Goal: Task Accomplishment & Management: Use online tool/utility

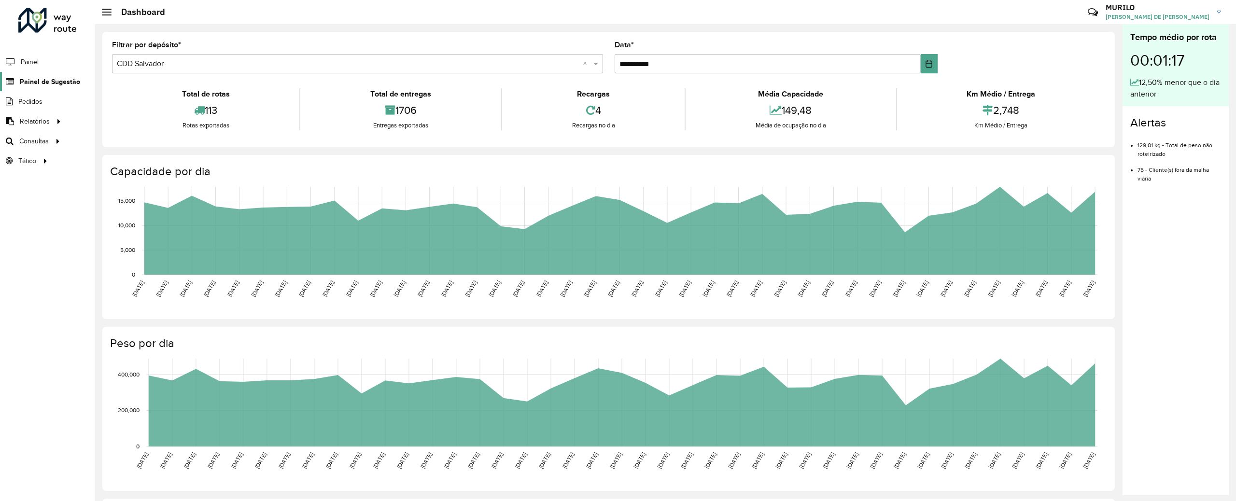
click at [58, 82] on span "Painel de Sugestão" at bounding box center [50, 82] width 60 height 10
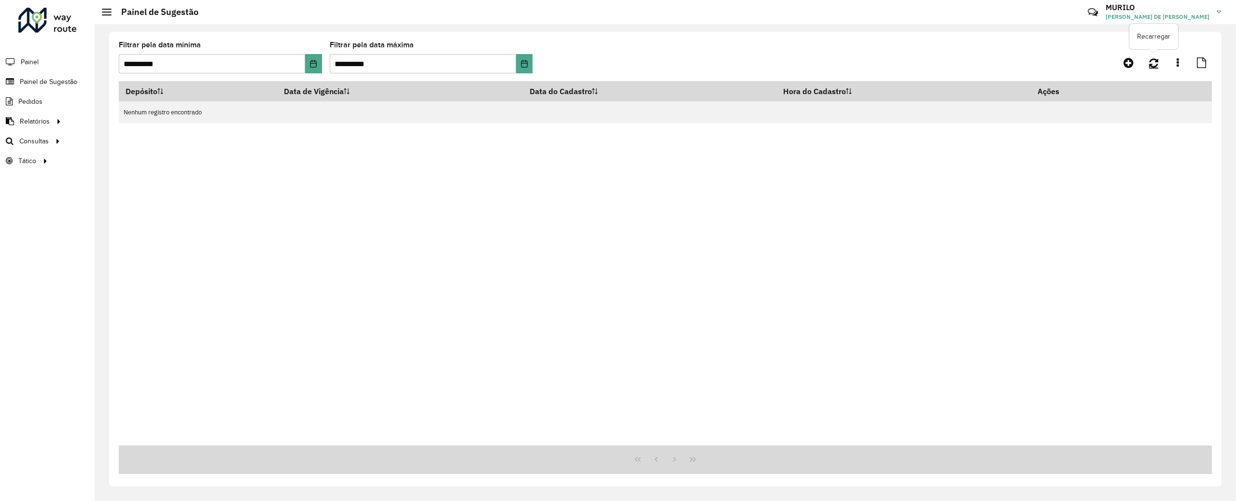
click at [1157, 67] on icon at bounding box center [1153, 62] width 9 height 11
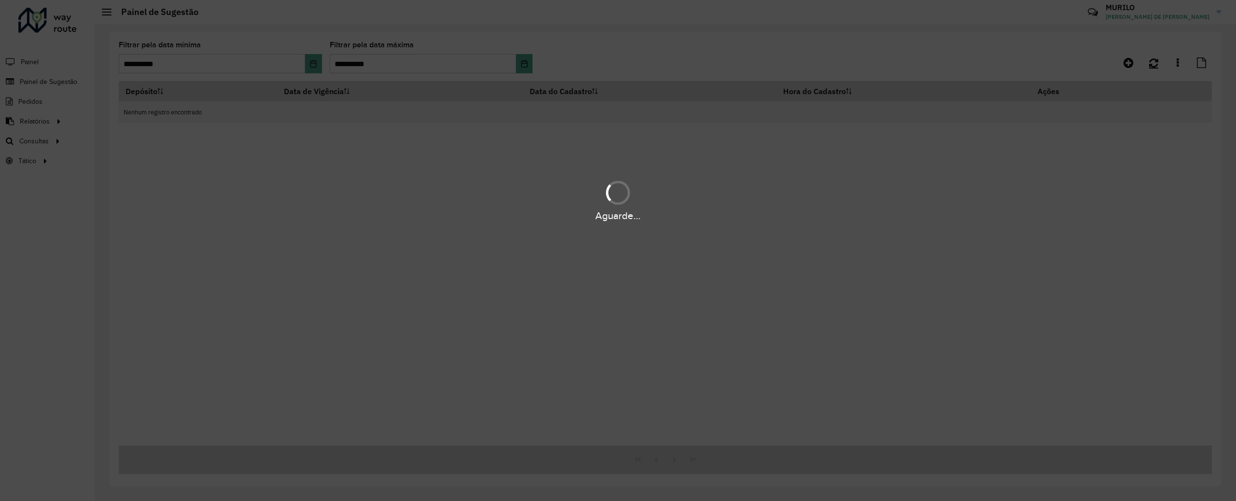
click at [1157, 67] on div "Aguarde..." at bounding box center [618, 250] width 1236 height 501
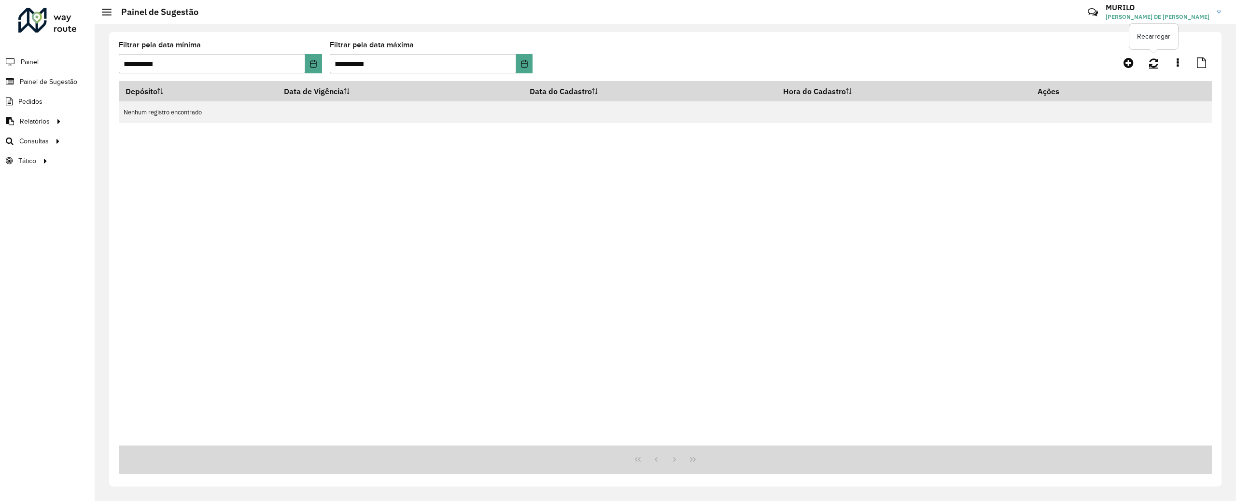
click at [1149, 65] on icon at bounding box center [1153, 62] width 9 height 11
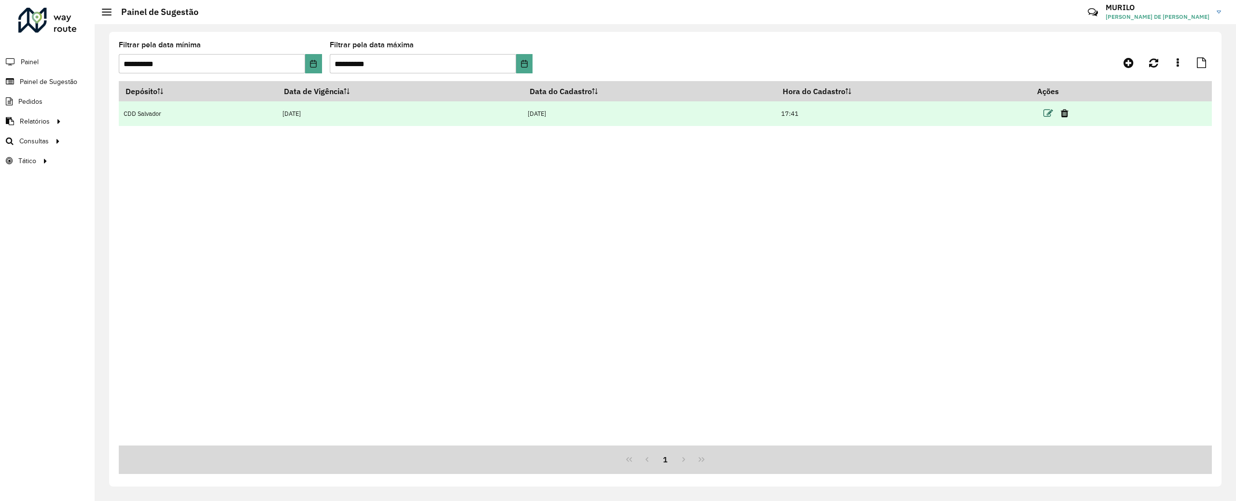
click at [1050, 110] on icon at bounding box center [1048, 114] width 10 height 10
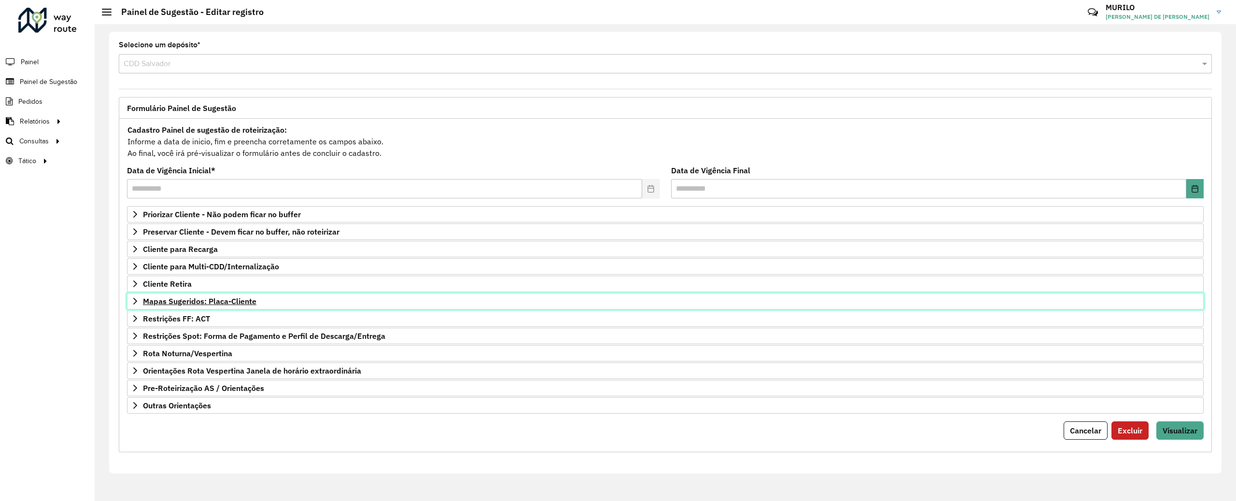
click at [238, 302] on span "Mapas Sugeridos: Placa-Cliente" at bounding box center [199, 301] width 113 height 8
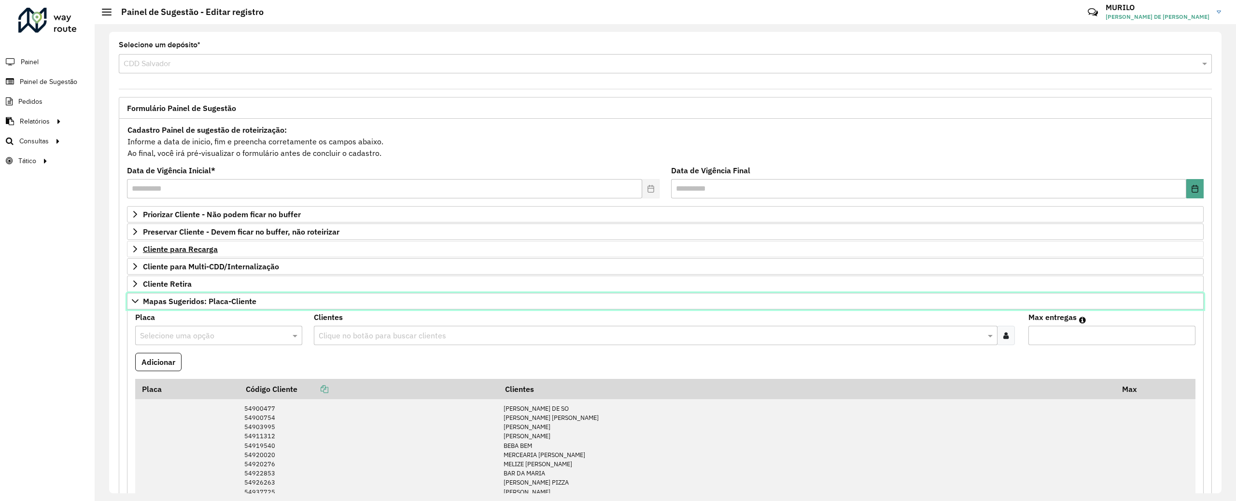
scroll to position [80, 0]
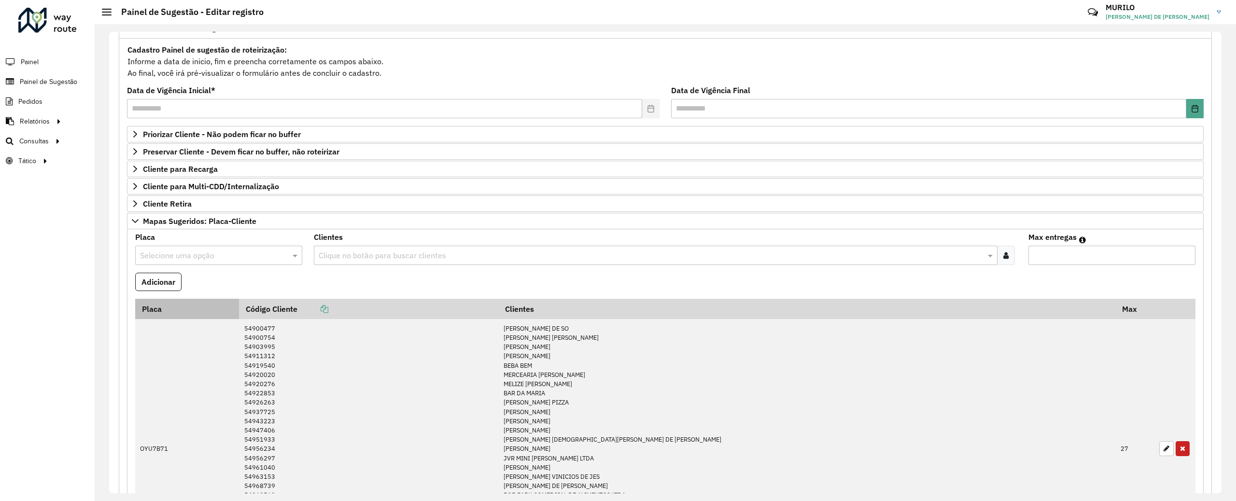
click at [219, 306] on th "Placa" at bounding box center [187, 309] width 104 height 20
click at [228, 225] on span "Mapas Sugeridos: Placa-Cliente" at bounding box center [199, 221] width 113 height 8
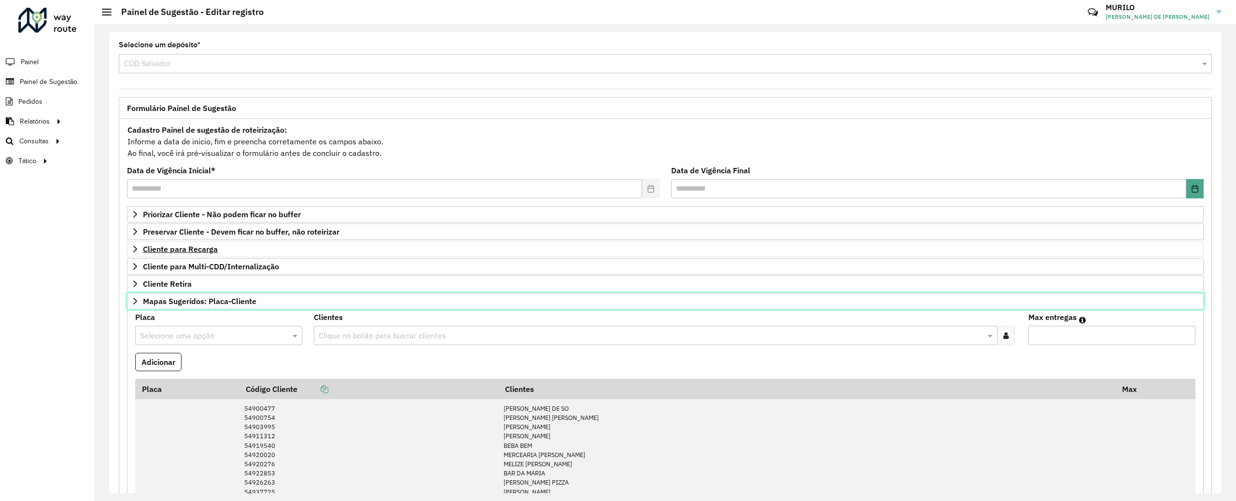
scroll to position [0, 0]
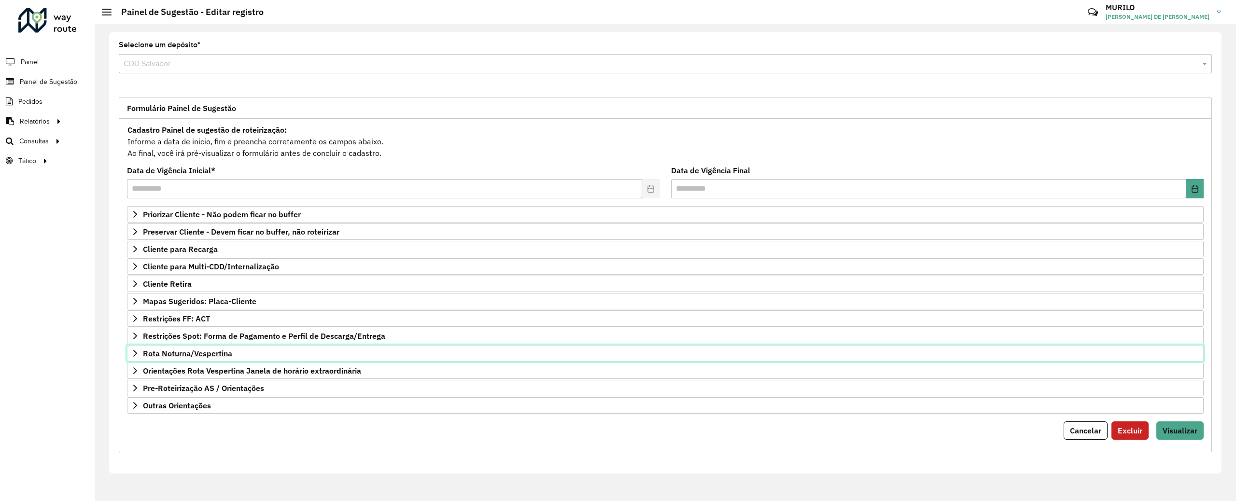
click at [304, 358] on link "Rota Noturna/Vespertina" at bounding box center [665, 353] width 1076 height 16
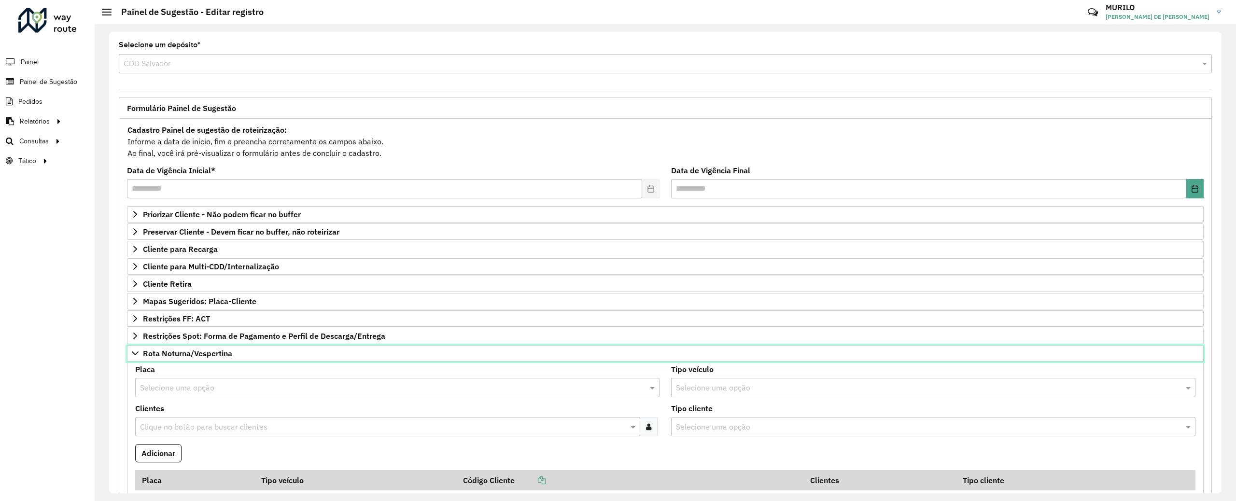
scroll to position [233, 0]
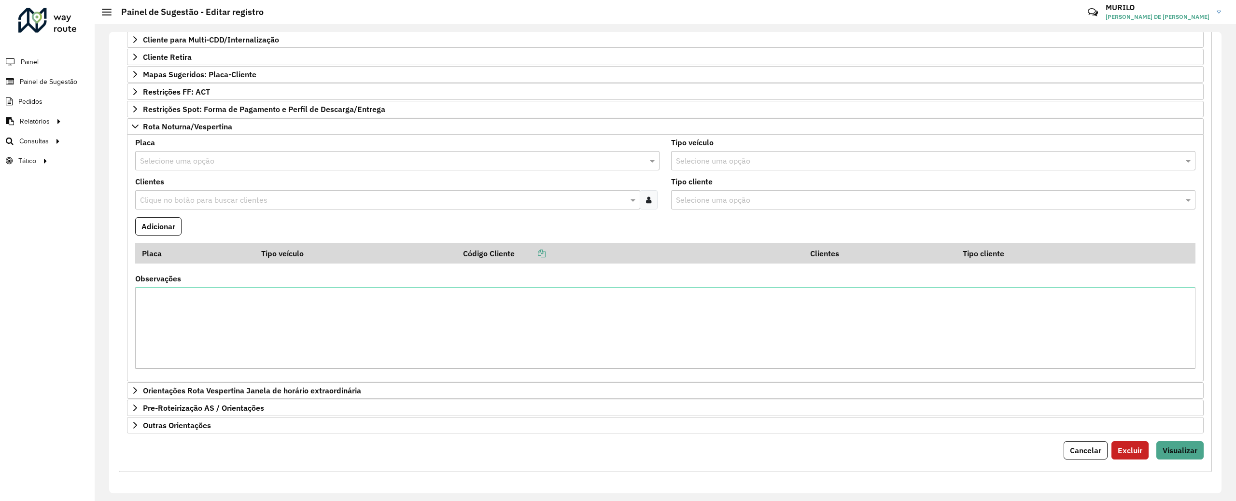
click at [649, 196] on icon at bounding box center [648, 200] width 5 height 8
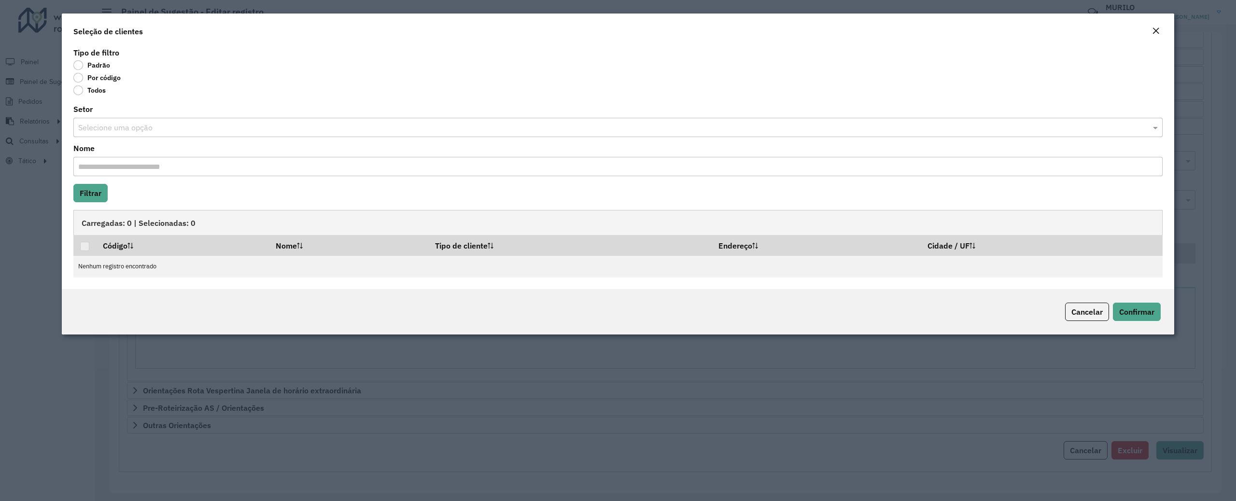
click at [101, 80] on label "Por código" at bounding box center [96, 78] width 47 height 10
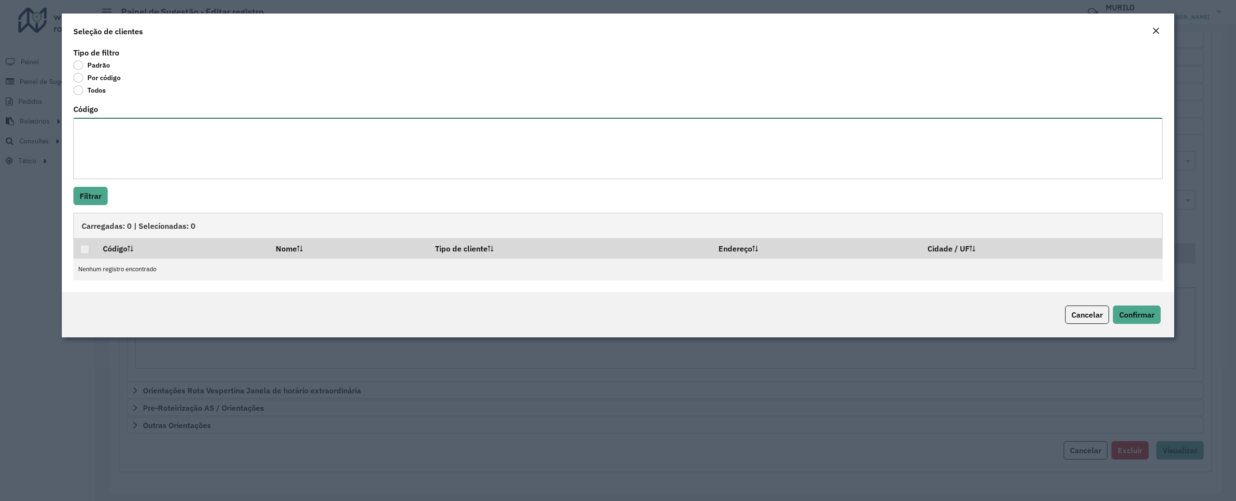
click at [157, 136] on textarea "Código" at bounding box center [617, 148] width 1089 height 61
paste textarea "***** ***** ***** ***** ***** ***** *****"
type textarea "***** ***** ***** ***** ***** ***** *****"
click at [84, 196] on button "Filtrar" at bounding box center [90, 196] width 34 height 18
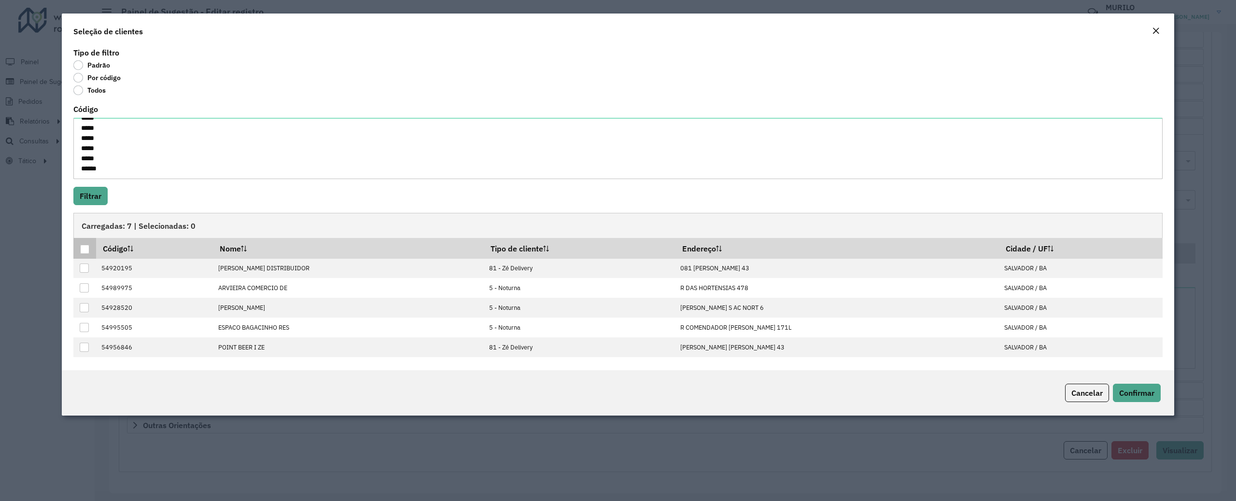
click at [87, 251] on div at bounding box center [84, 249] width 9 height 9
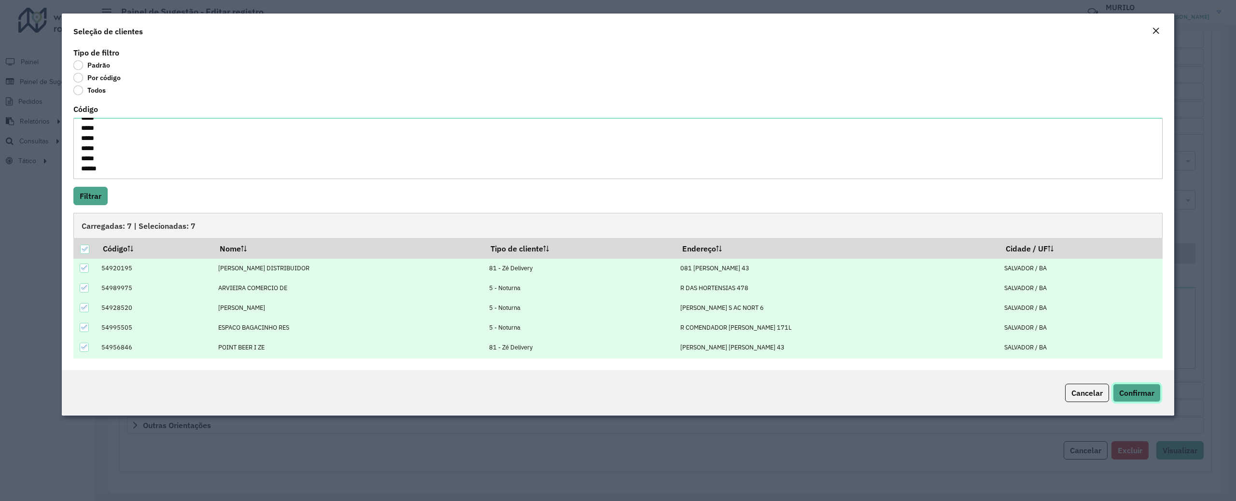
click at [1128, 395] on span "Confirmar" at bounding box center [1136, 393] width 35 height 10
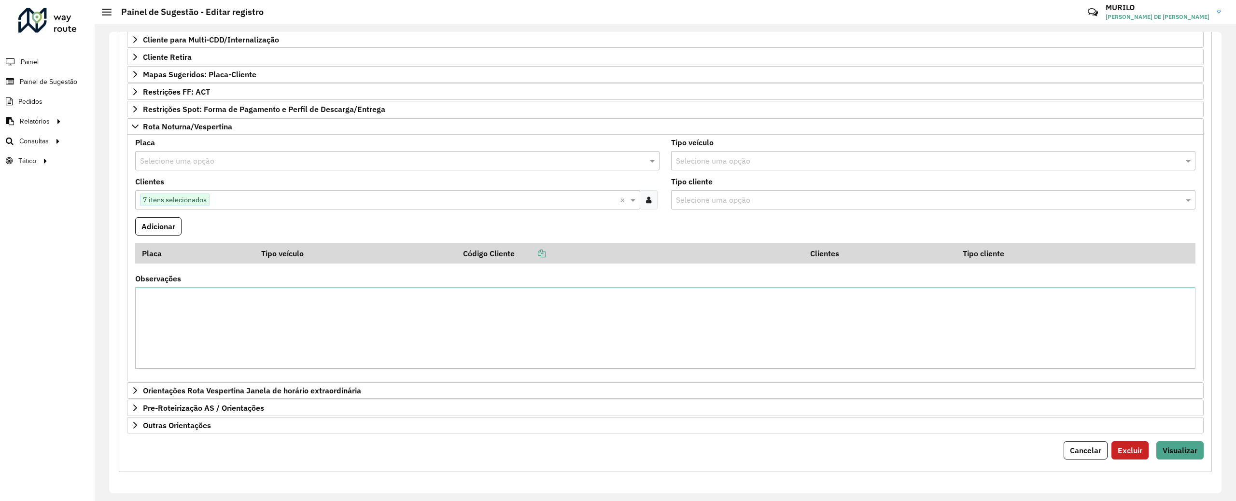
click at [307, 159] on input "text" at bounding box center [387, 161] width 495 height 12
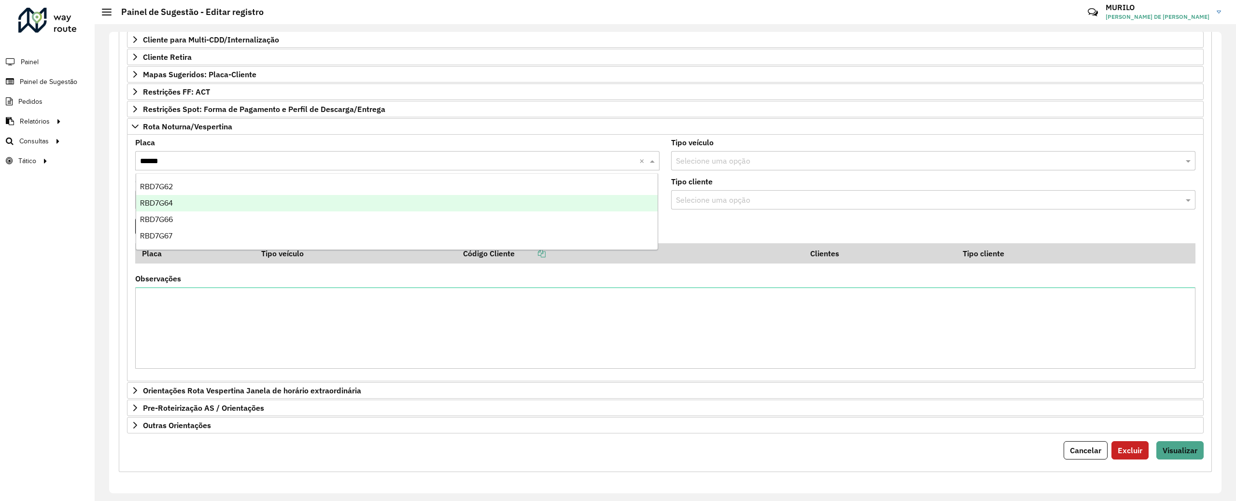
type input "*******"
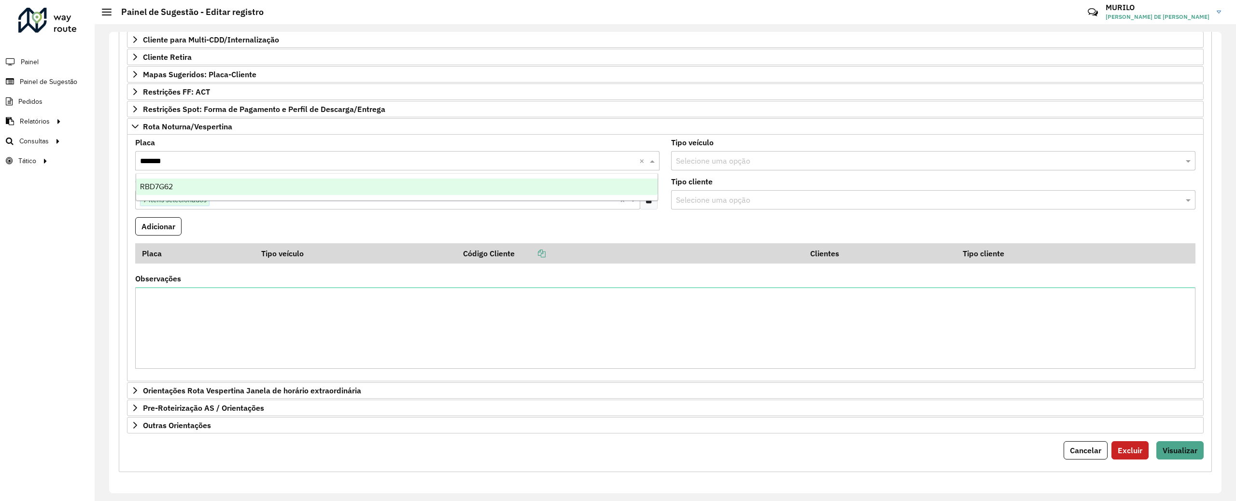
click at [338, 190] on div "RBD7G62" at bounding box center [397, 187] width 522 height 16
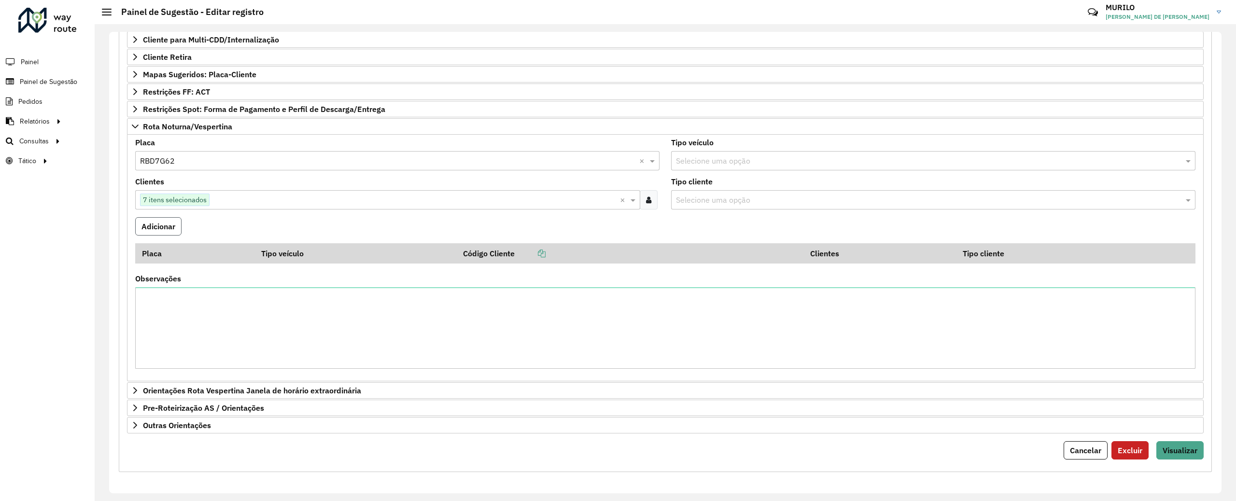
click at [182, 225] on button "Adicionar" at bounding box center [158, 226] width 46 height 18
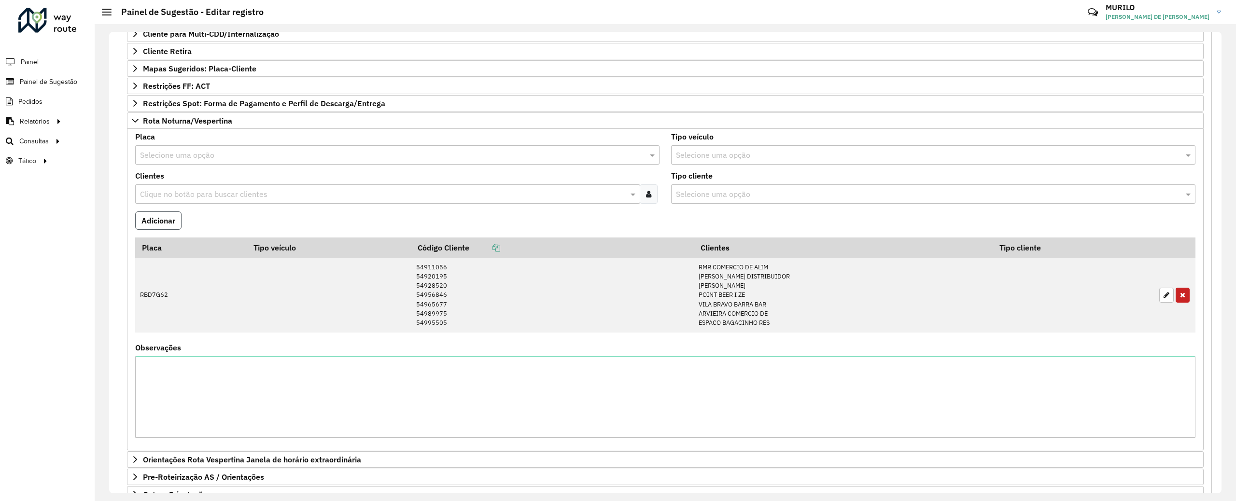
click at [182, 225] on button "Adicionar" at bounding box center [158, 220] width 46 height 18
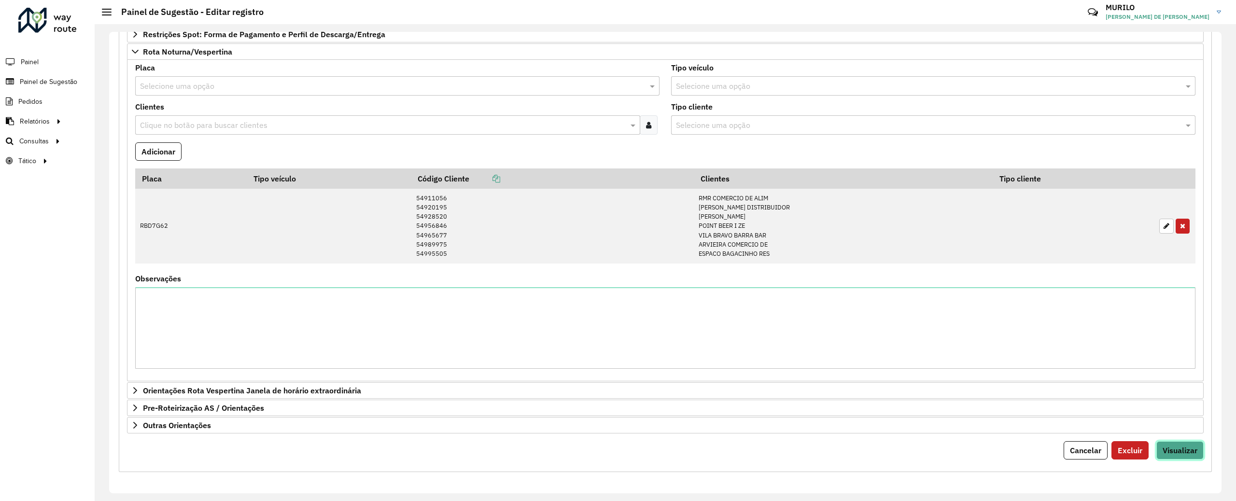
click at [1180, 457] on button "Visualizar" at bounding box center [1179, 450] width 47 height 18
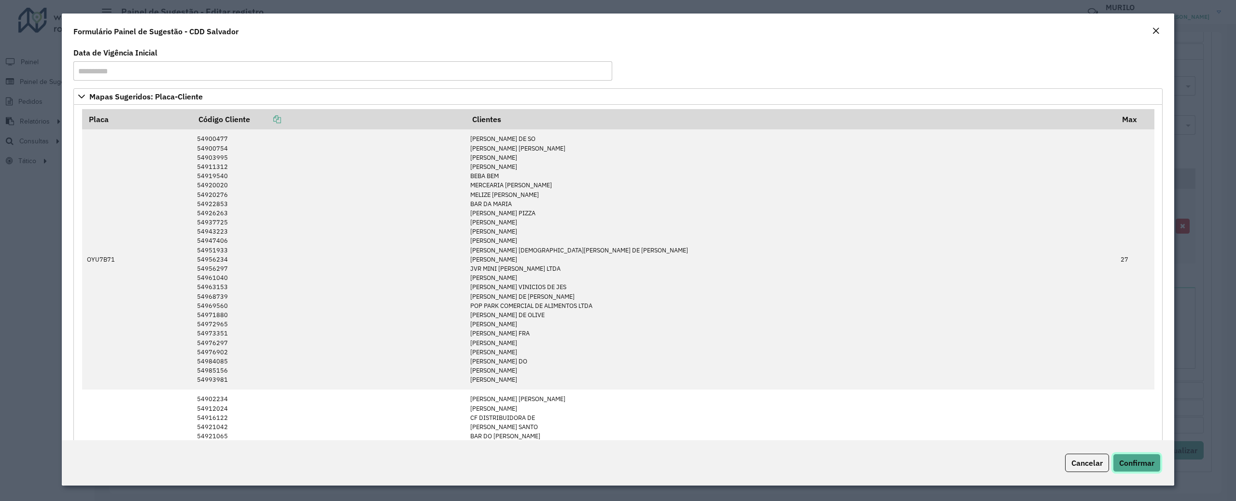
click at [1140, 466] on span "Confirmar" at bounding box center [1136, 463] width 35 height 10
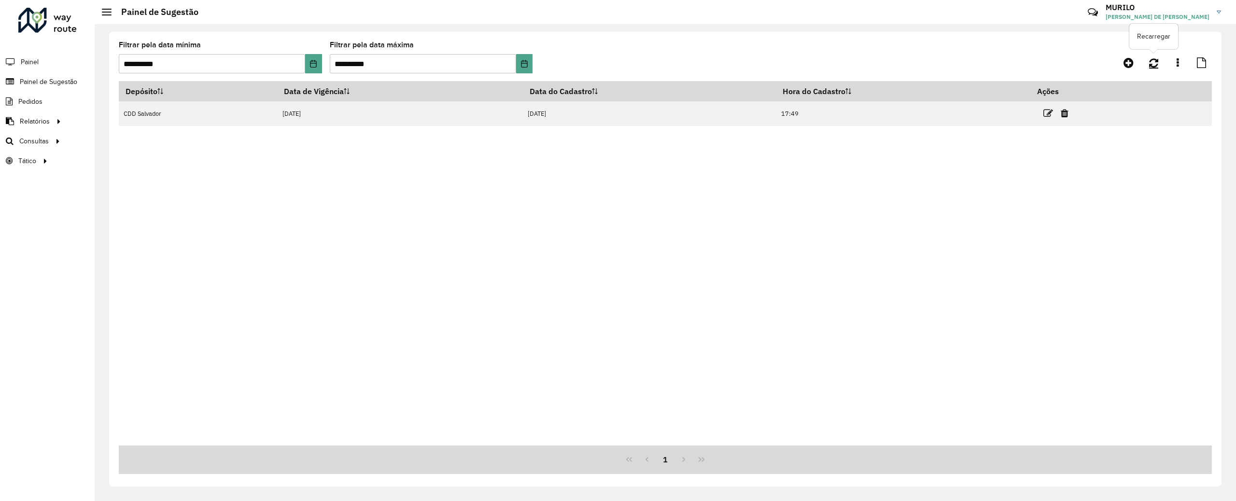
click at [1153, 65] on icon at bounding box center [1153, 62] width 9 height 11
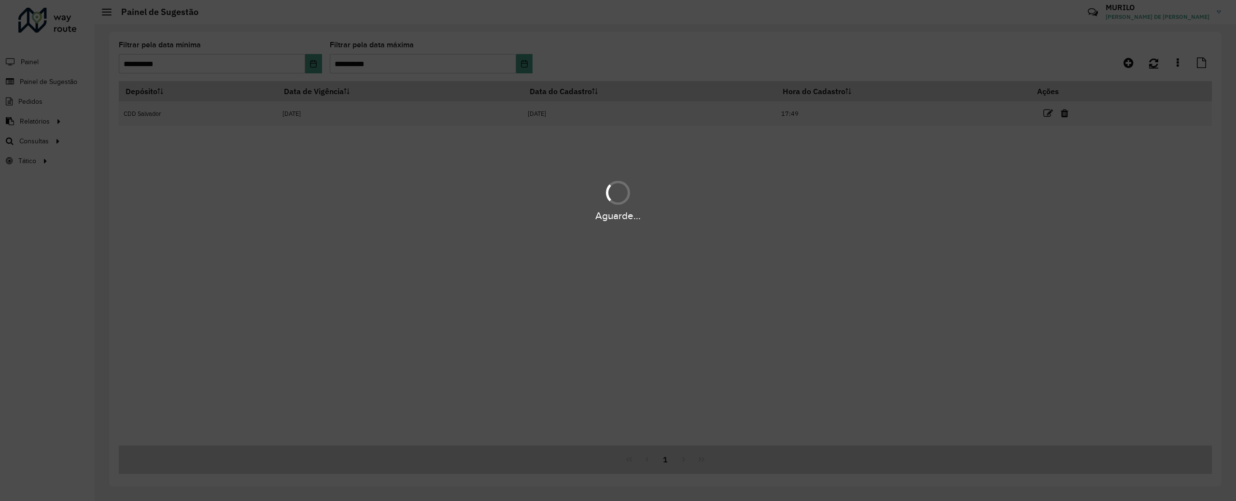
click at [1153, 65] on div "Aguarde..." at bounding box center [618, 250] width 1236 height 501
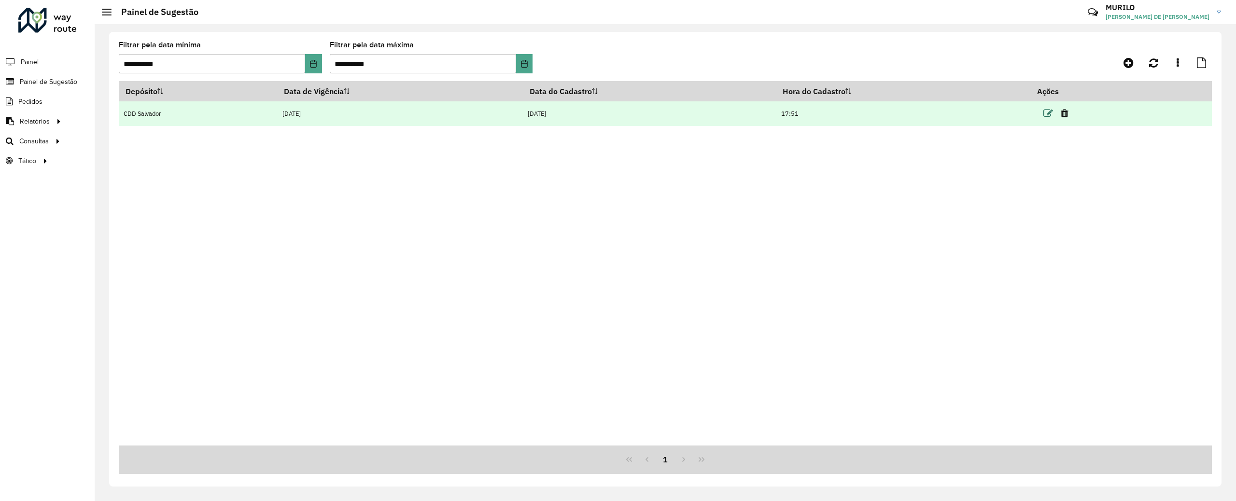
click at [1050, 117] on icon at bounding box center [1048, 114] width 10 height 10
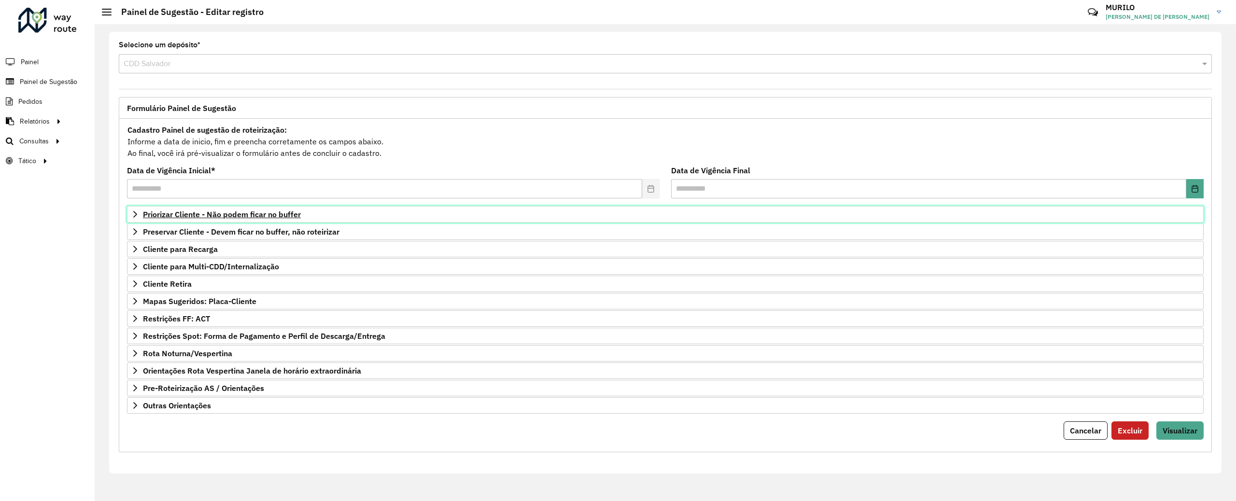
click at [259, 221] on link "Priorizar Cliente - Não podem ficar no buffer" at bounding box center [665, 214] width 1076 height 16
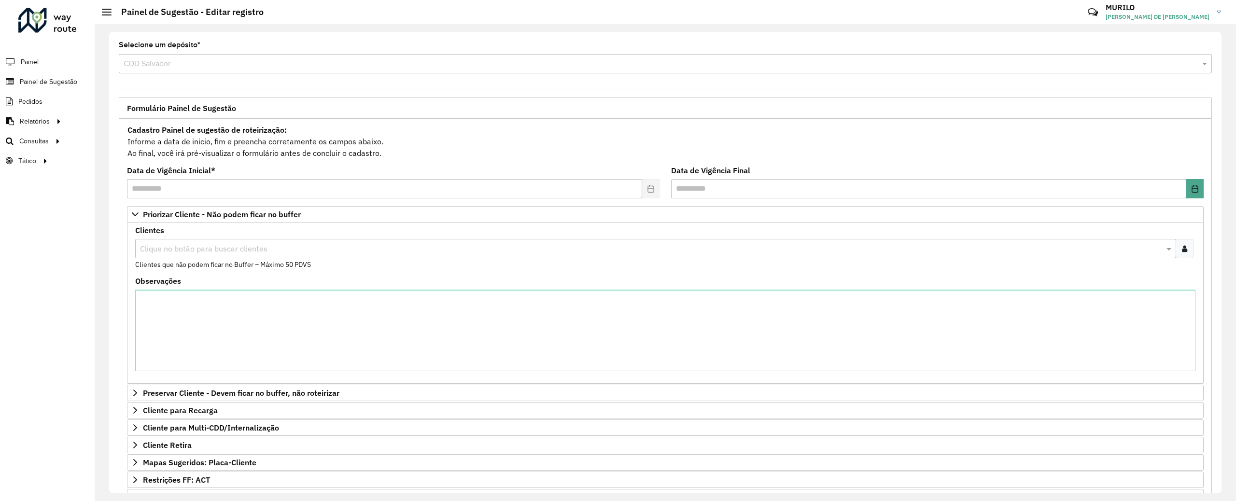
click at [1178, 252] on div at bounding box center [1184, 248] width 18 height 19
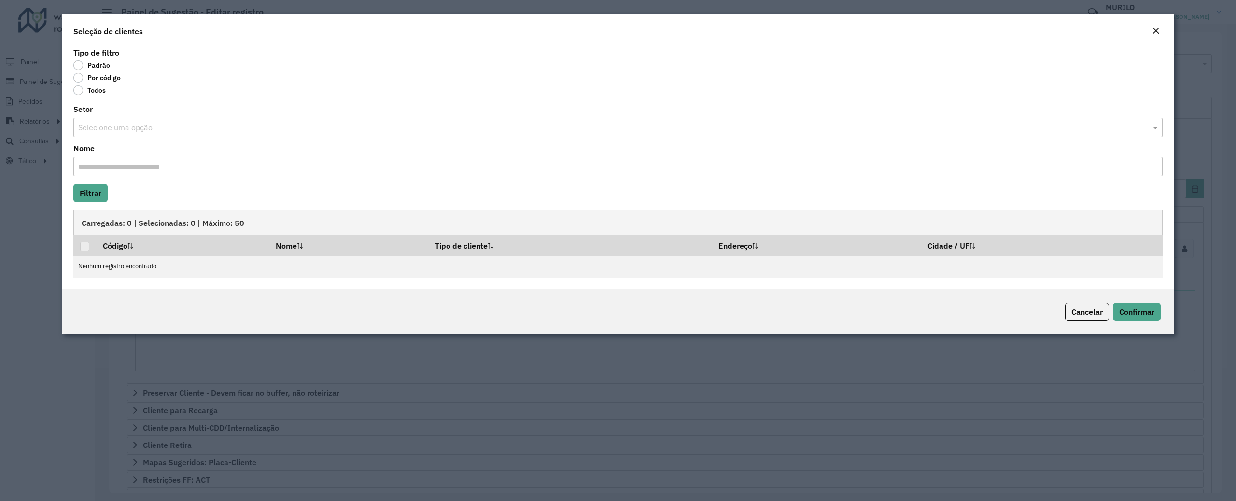
click at [108, 77] on label "Por código" at bounding box center [96, 78] width 47 height 10
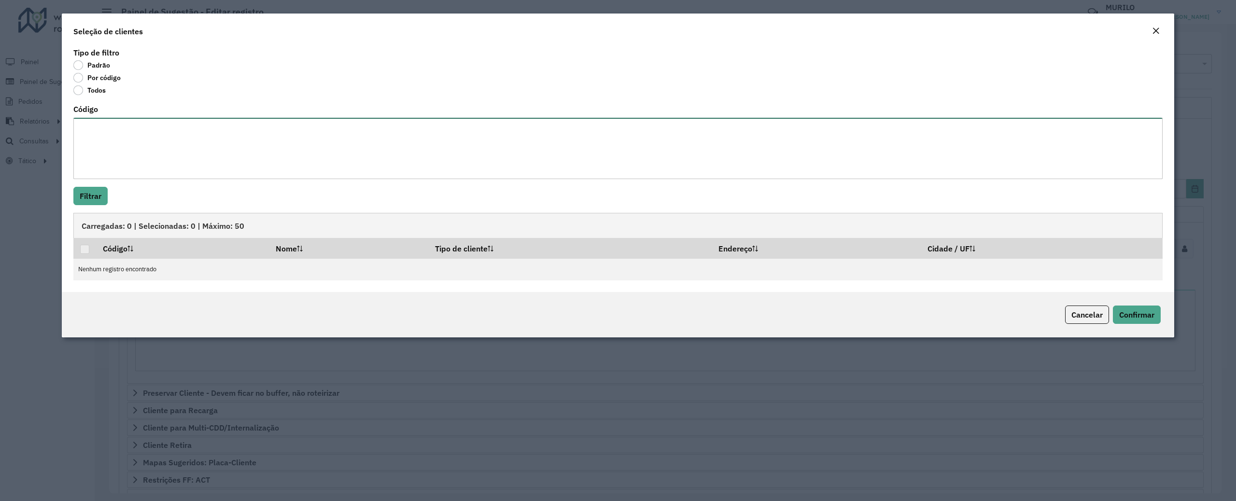
click at [201, 144] on textarea "Código" at bounding box center [617, 148] width 1089 height 61
paste textarea "***** ***** ***** ***** ***** ***** **** ***** *****"
type textarea "***** ***** ***** ***** ***** ***** **** ***** ***** *****"
click at [91, 195] on button "Filtrar" at bounding box center [90, 196] width 34 height 18
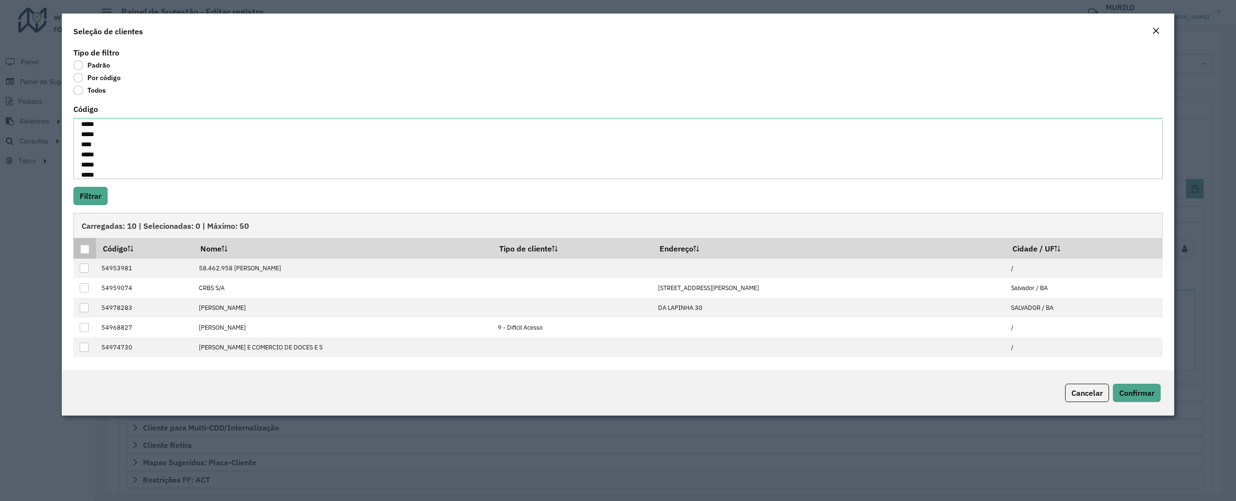
click at [85, 250] on div at bounding box center [84, 249] width 9 height 9
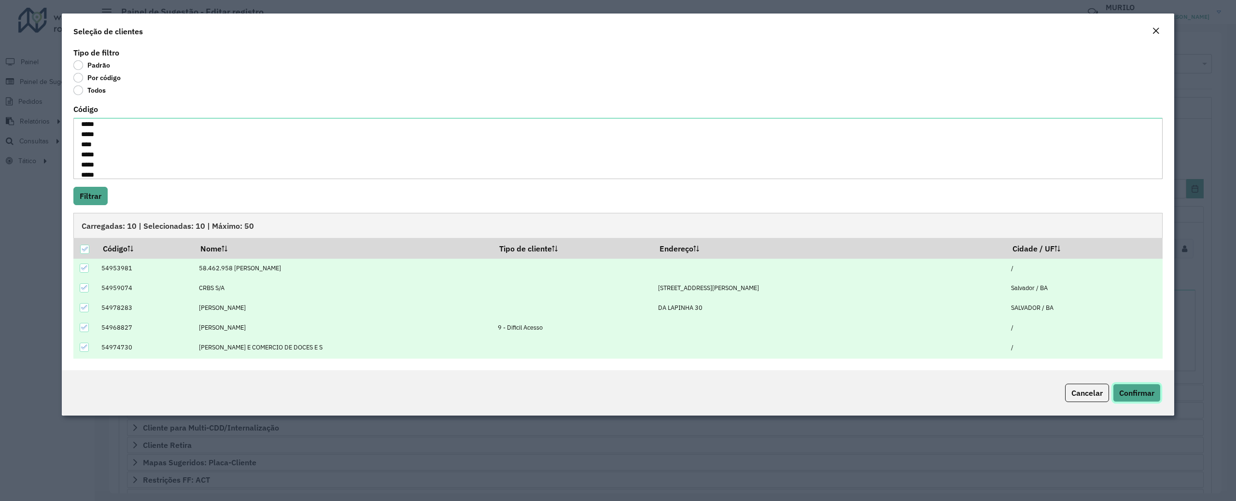
click at [1144, 387] on button "Confirmar" at bounding box center [1137, 393] width 48 height 18
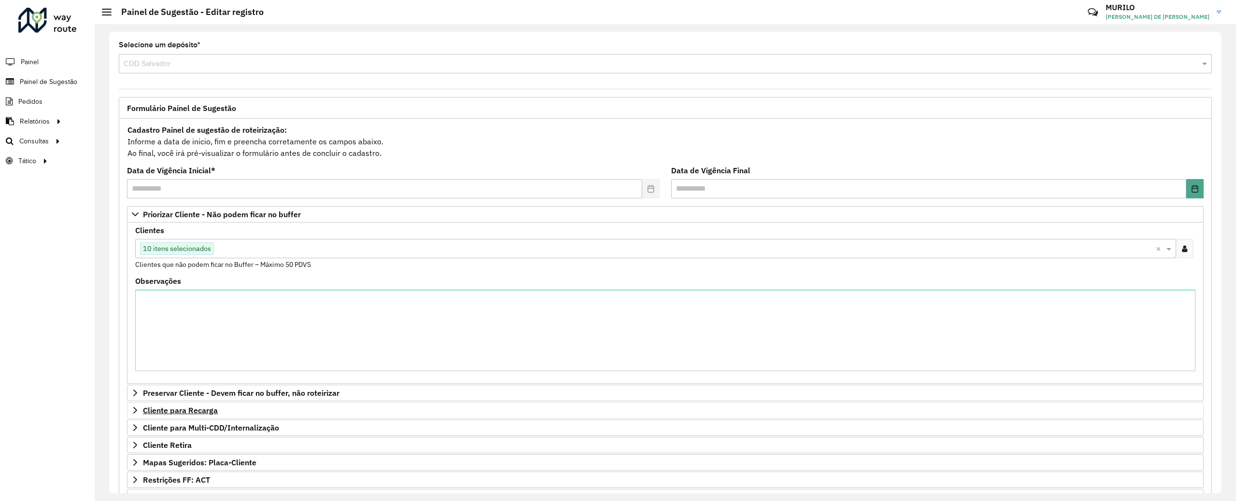
scroll to position [147, 0]
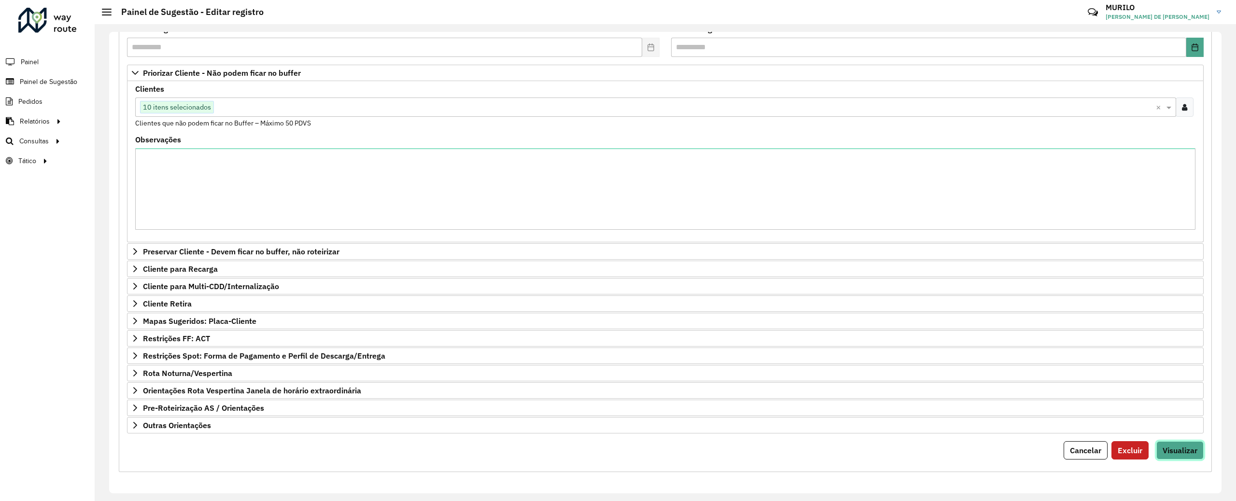
click at [1189, 441] on button "Visualizar" at bounding box center [1179, 450] width 47 height 18
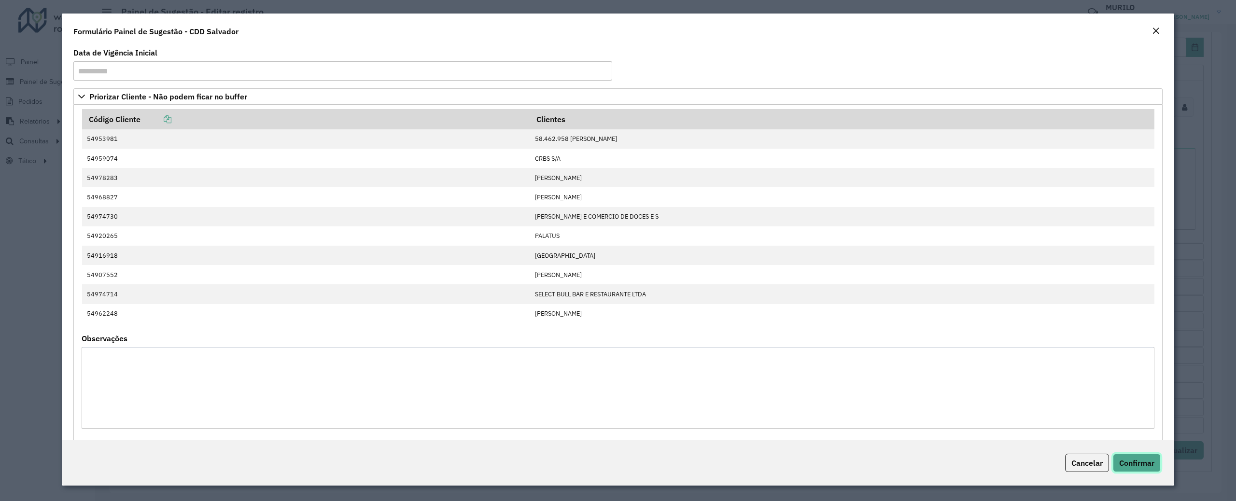
click at [1145, 459] on span "Confirmar" at bounding box center [1136, 463] width 35 height 10
